Goal: Transaction & Acquisition: Purchase product/service

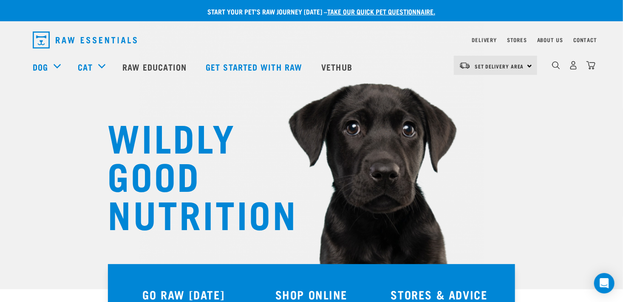
click at [314, 292] on h3 "SHOP ONLINE" at bounding box center [312, 294] width 118 height 13
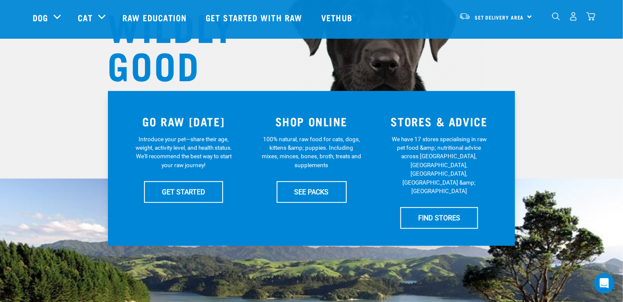
scroll to position [119, 0]
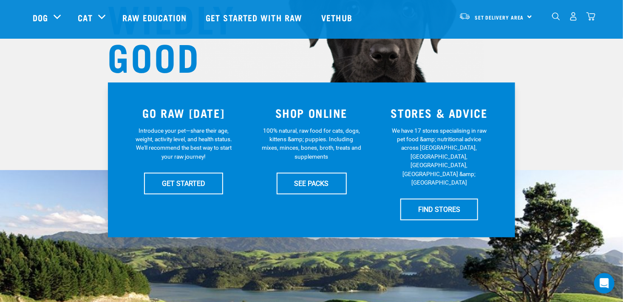
click at [555, 17] on img "dropdown navigation" at bounding box center [556, 16] width 8 height 8
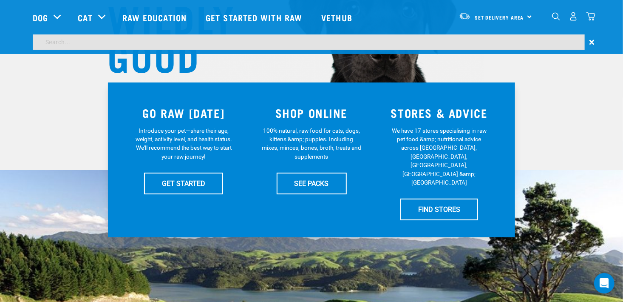
click at [421, 44] on input "search" at bounding box center [309, 41] width 552 height 15
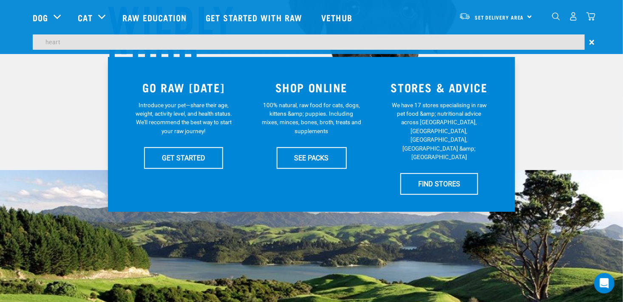
type input "heart"
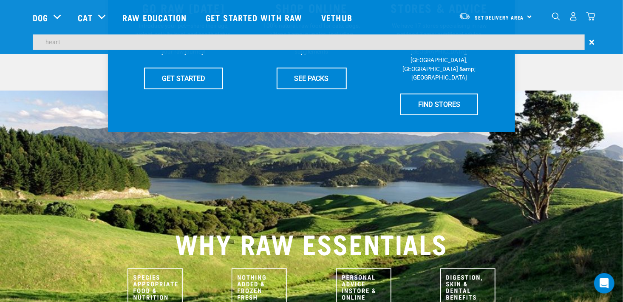
scroll to position [115, 0]
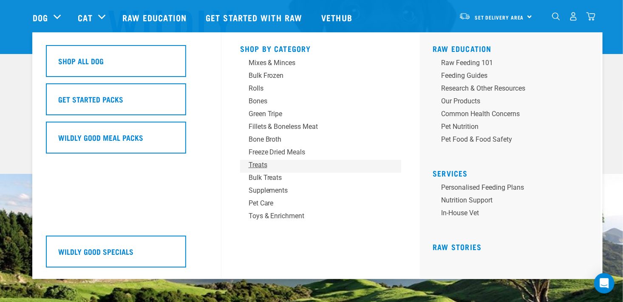
click at [260, 165] on div "Treats" at bounding box center [315, 165] width 133 height 10
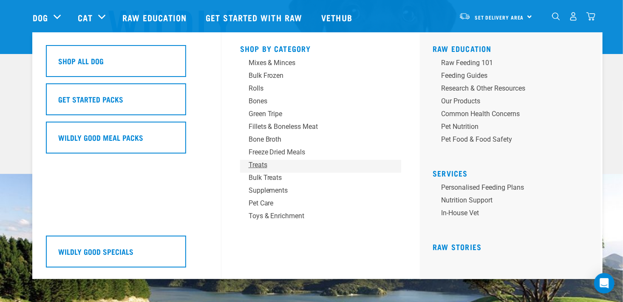
click at [260, 165] on div "Treats" at bounding box center [315, 165] width 133 height 10
click at [251, 166] on div "Treats" at bounding box center [315, 165] width 133 height 10
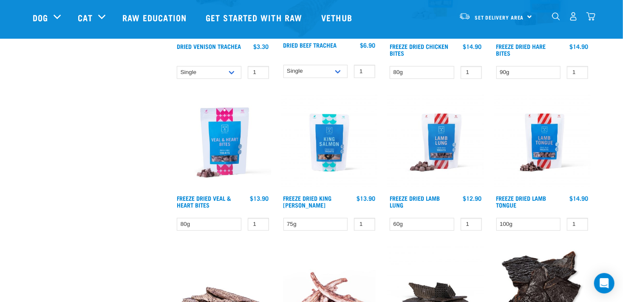
scroll to position [976, 0]
